Goal: Task Accomplishment & Management: Use online tool/utility

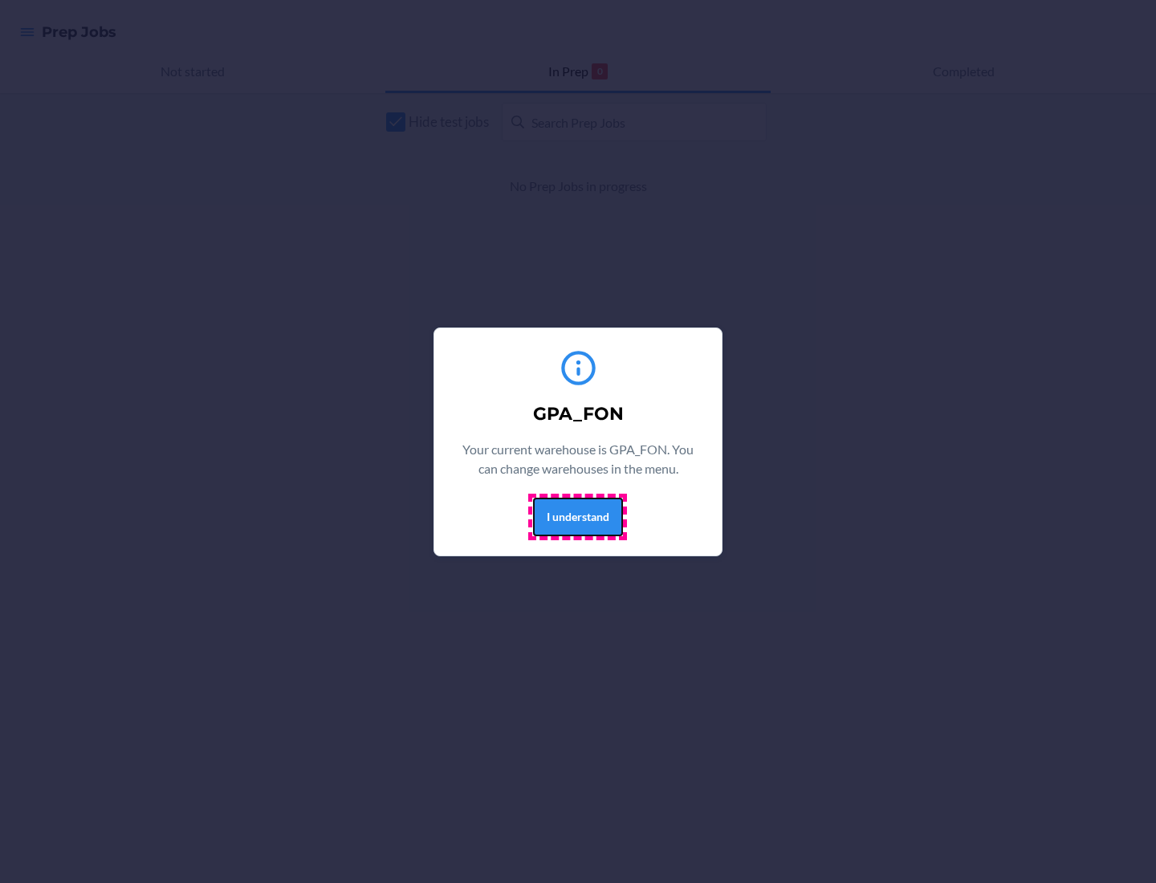
click at [577, 516] on button "I understand" at bounding box center [578, 517] width 90 height 39
